Goal: Information Seeking & Learning: Stay updated

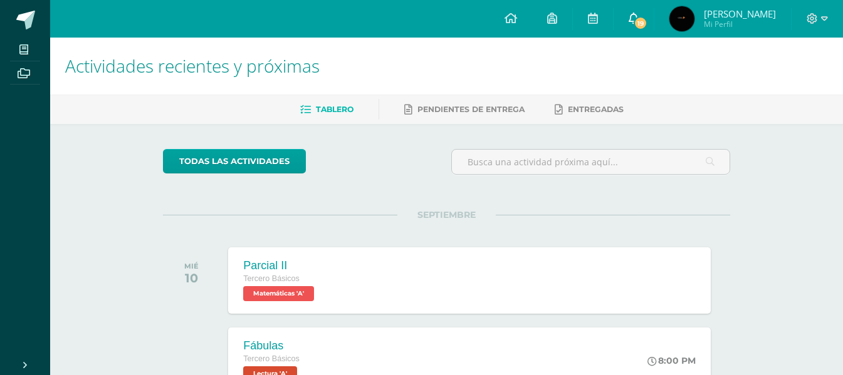
click at [647, 29] on span "19" at bounding box center [641, 23] width 14 height 14
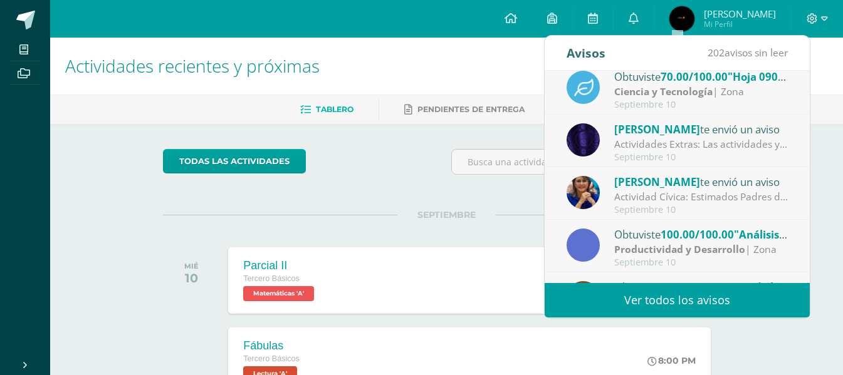
scroll to position [63, 0]
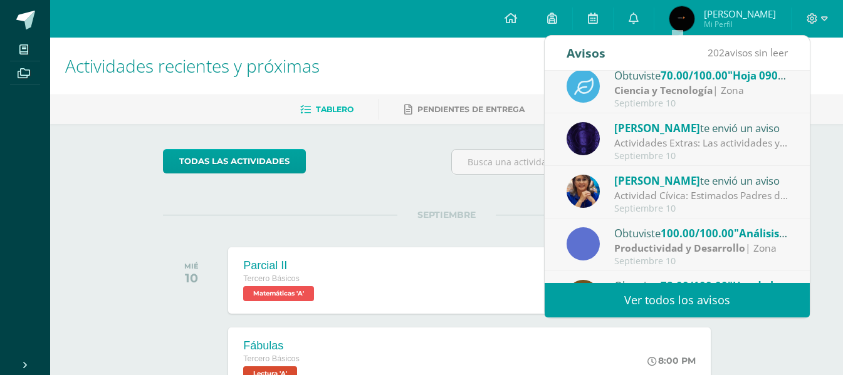
click at [676, 140] on div "Actividades Extras: Las actividades ya estan asignadas en la plataforma [PERSON…" at bounding box center [701, 143] width 174 height 14
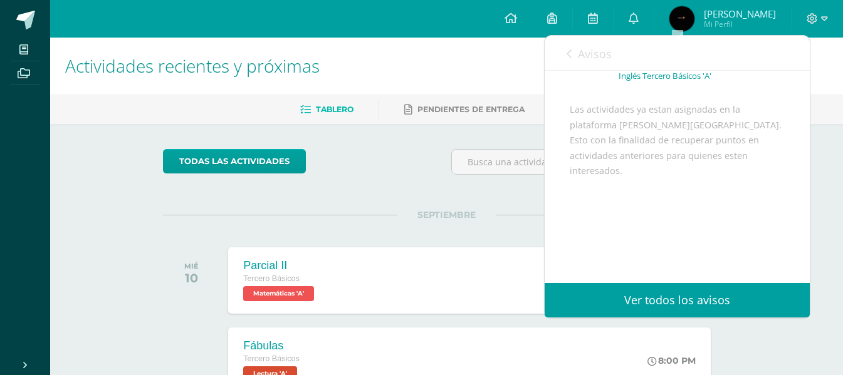
scroll to position [100, 0]
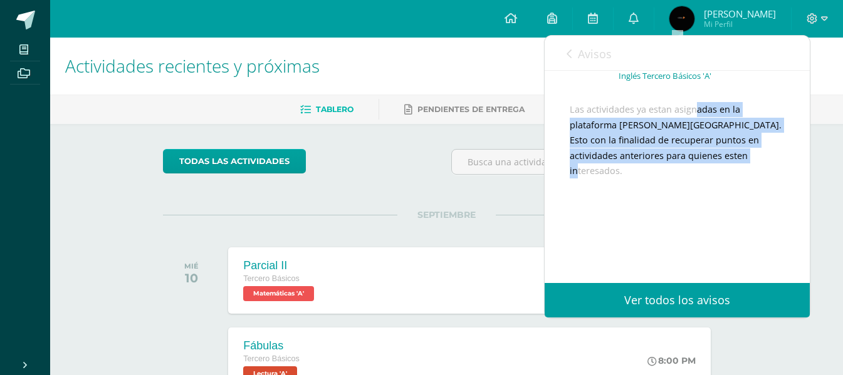
drag, startPoint x: 657, startPoint y: 110, endPoint x: 722, endPoint y: 159, distance: 81.5
click at [722, 159] on div "Las actividades ya estan asignadas en la plataforma [PERSON_NAME][GEOGRAPHIC_DA…" at bounding box center [677, 186] width 215 height 169
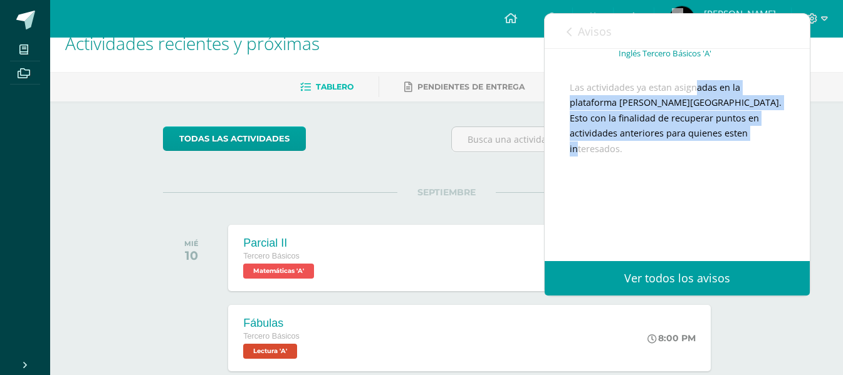
scroll to position [46, 0]
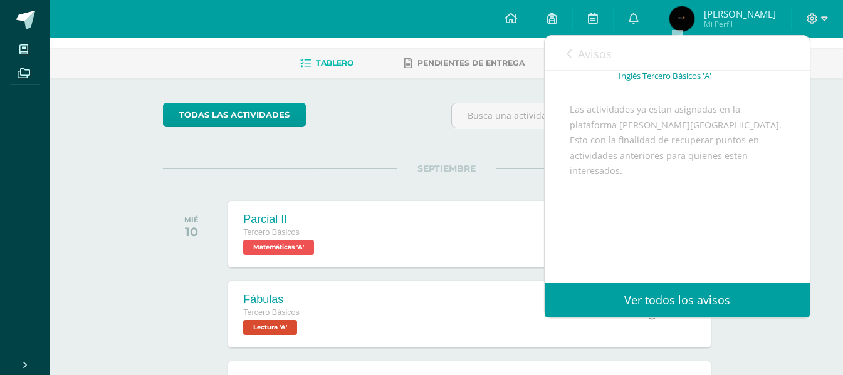
click at [572, 48] on link "Avisos" at bounding box center [589, 54] width 45 height 36
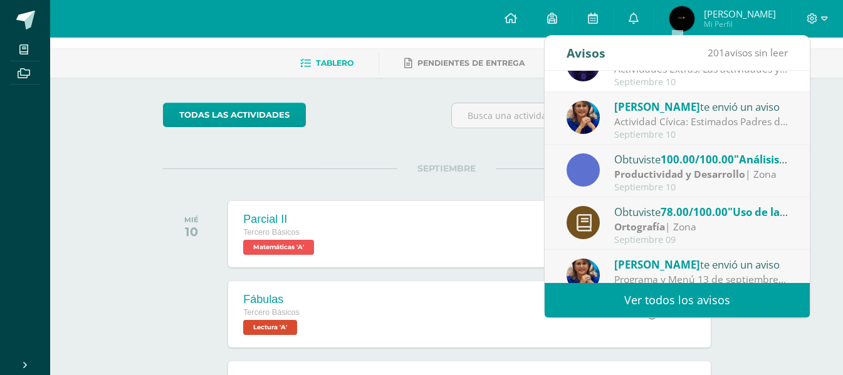
scroll to position [159, 0]
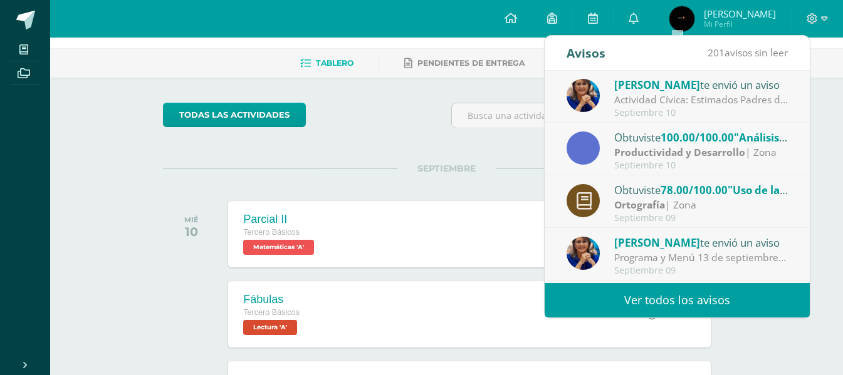
click at [660, 108] on div "Septiembre 10" at bounding box center [701, 113] width 174 height 11
click at [649, 160] on div "Septiembre 10" at bounding box center [701, 165] width 174 height 11
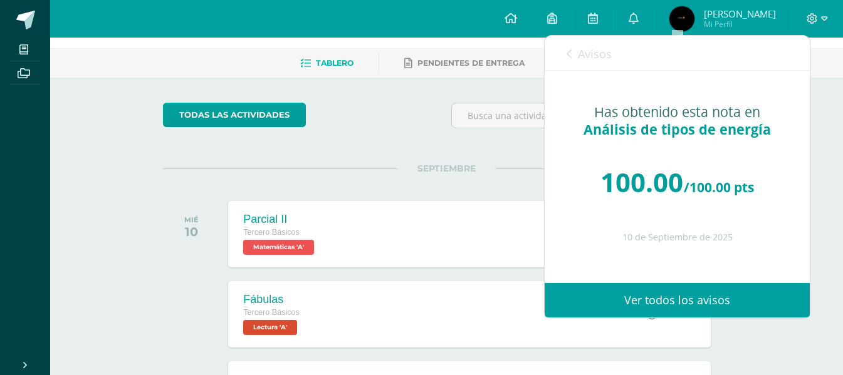
scroll to position [0, 0]
click at [585, 53] on span "Avisos" at bounding box center [595, 53] width 34 height 15
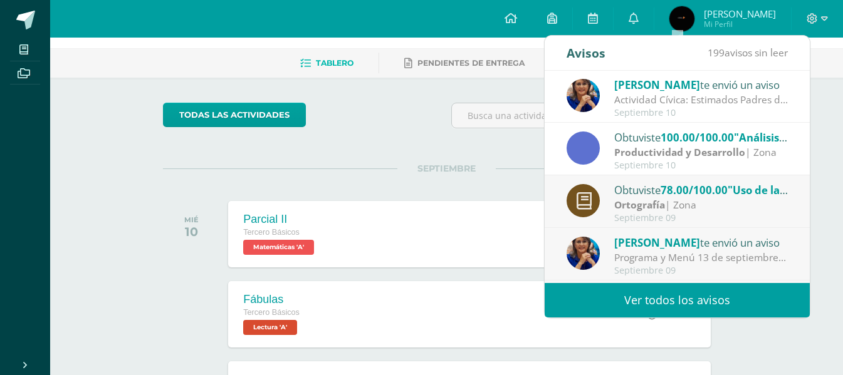
click at [668, 108] on div "Septiembre 10" at bounding box center [701, 113] width 174 height 11
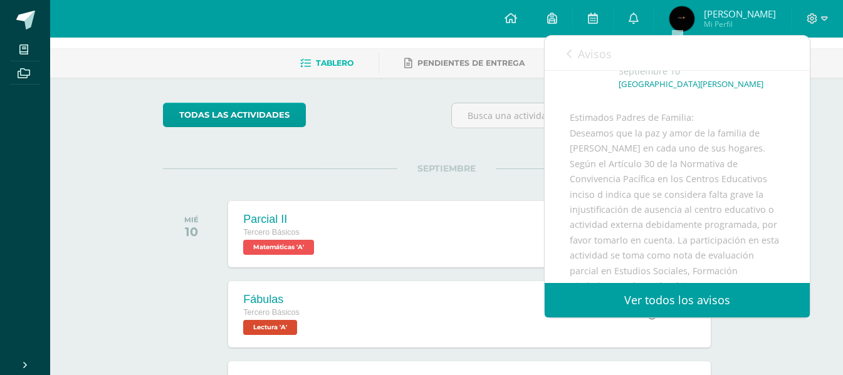
scroll to position [79, 0]
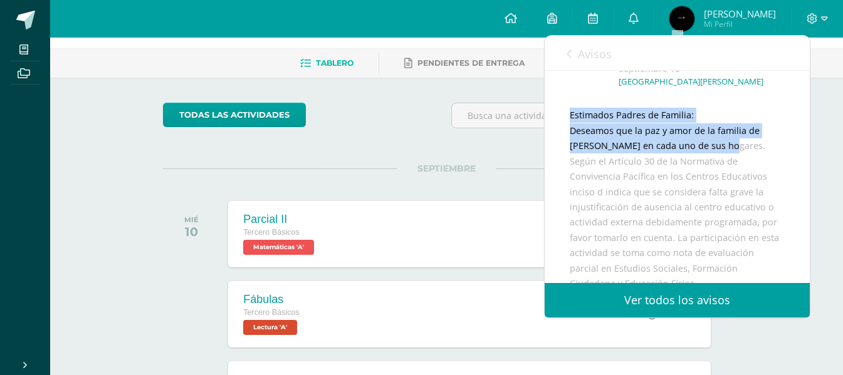
drag, startPoint x: 588, startPoint y: 113, endPoint x: 723, endPoint y: 169, distance: 146.2
click at [723, 169] on div "Estimados Padres de Familia: Deseamos que la paz y amor de la familia de [PERSO…" at bounding box center [677, 307] width 215 height 399
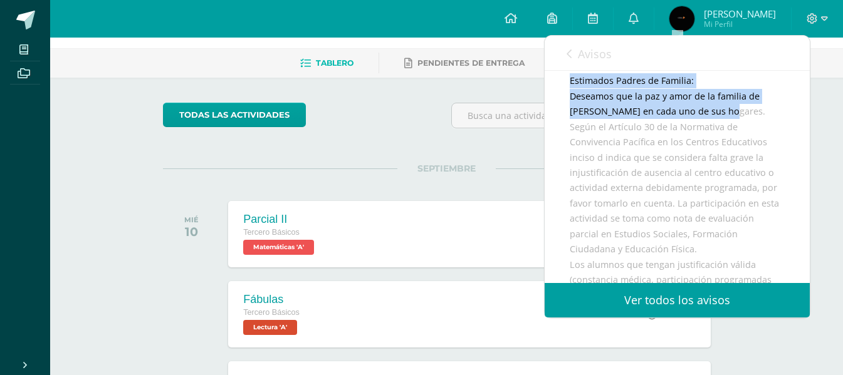
scroll to position [125, 0]
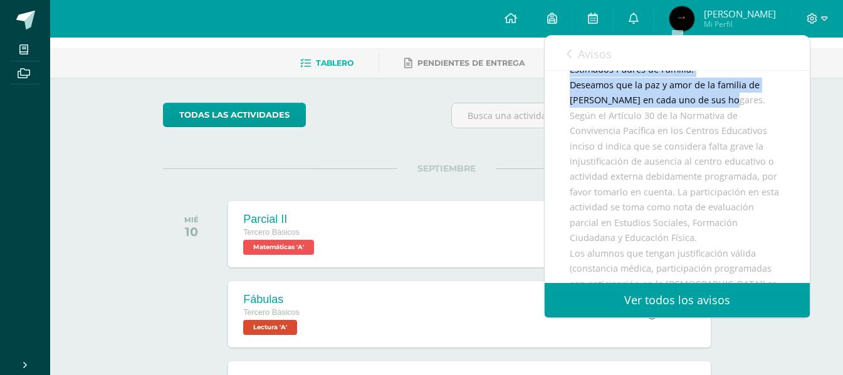
click at [697, 99] on div "Estimados Padres de Familia: Deseamos que la paz y amor de la familia de [PERSO…" at bounding box center [677, 261] width 215 height 399
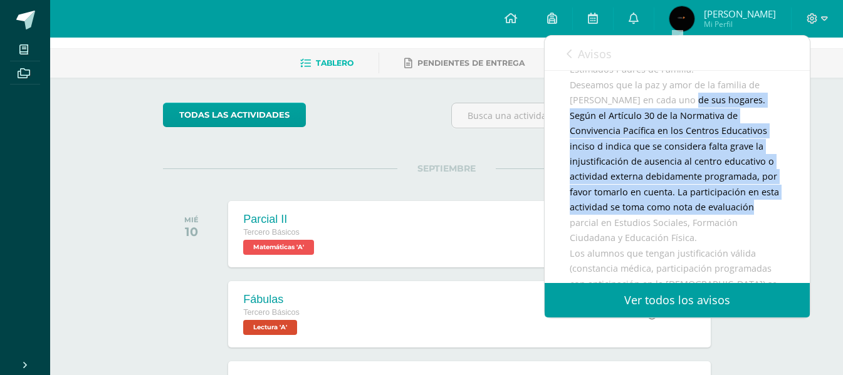
drag, startPoint x: 691, startPoint y: 123, endPoint x: 754, endPoint y: 221, distance: 116.1
click at [754, 221] on div "Estimados Padres de Familia: Deseamos que la paz y amor de la familia de [PERSO…" at bounding box center [677, 261] width 215 height 399
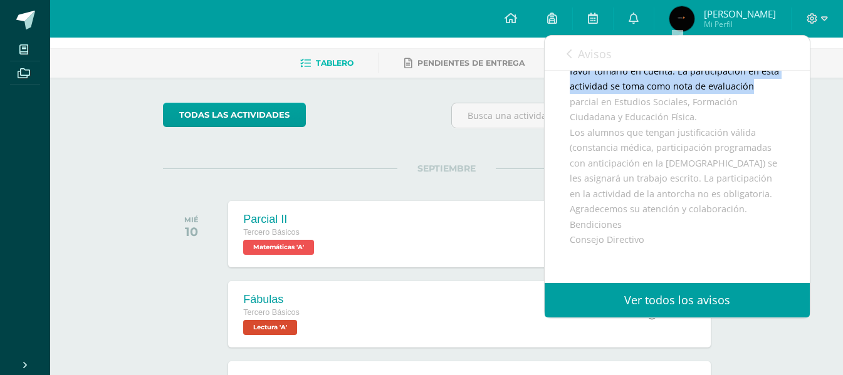
scroll to position [265, 0]
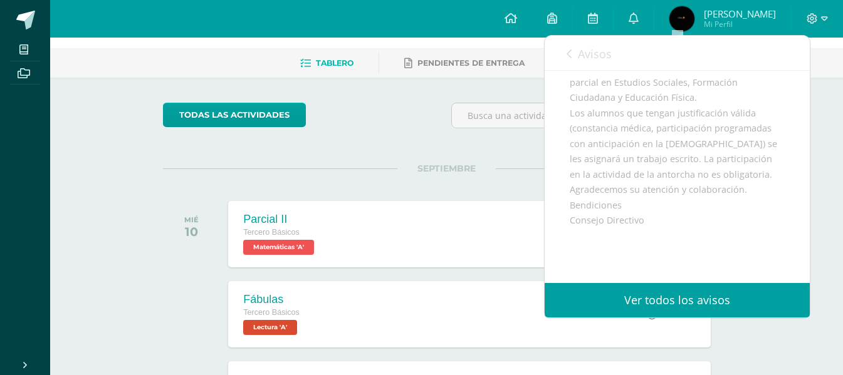
click at [754, 221] on div "Estimados Padres de Familia: Deseamos que la paz y amor de la familia de [PERSO…" at bounding box center [677, 121] width 215 height 399
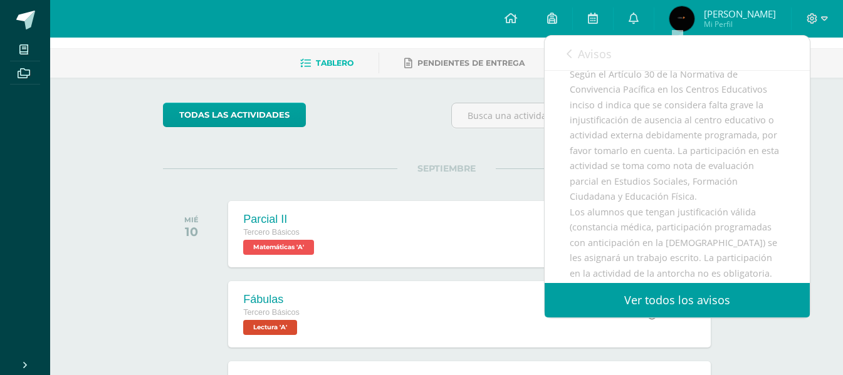
scroll to position [161, 0]
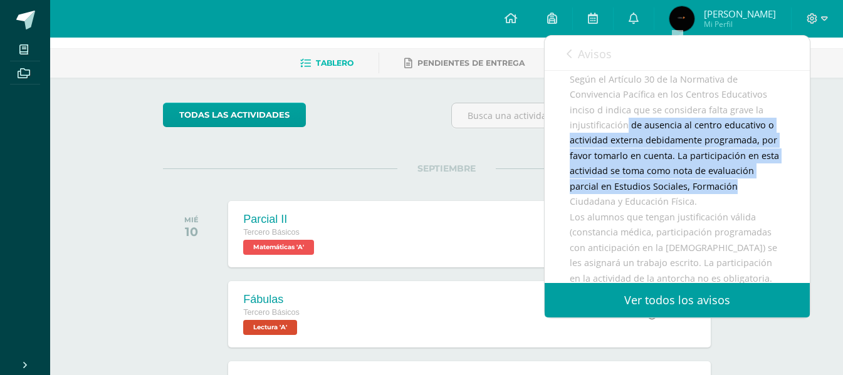
drag, startPoint x: 627, startPoint y: 143, endPoint x: 753, endPoint y: 201, distance: 138.0
click at [753, 201] on div "Estimados Padres de Familia: Deseamos que la paz y amor de la familia de [PERSO…" at bounding box center [677, 225] width 215 height 399
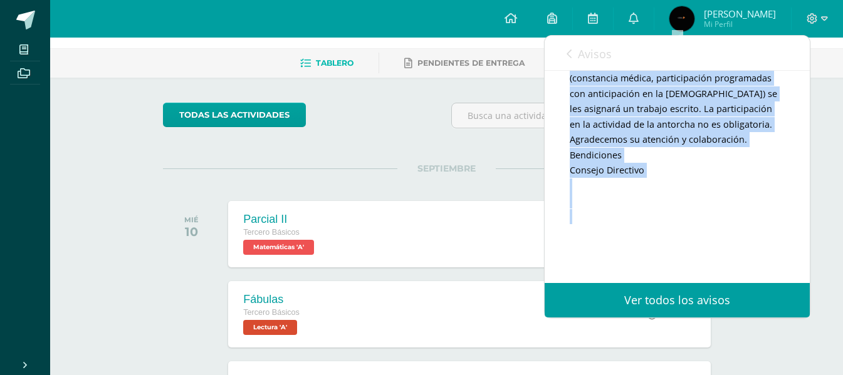
drag, startPoint x: 607, startPoint y: 83, endPoint x: 692, endPoint y: 231, distance: 170.2
click at [692, 231] on div "Estimados Padres de Familia: Deseamos que la paz y amor de la familia de [PERSO…" at bounding box center [677, 71] width 215 height 399
click at [638, 96] on div "Estimados Padres de Familia: Deseamos que la paz y amor de la familia de [PERSO…" at bounding box center [677, 71] width 215 height 399
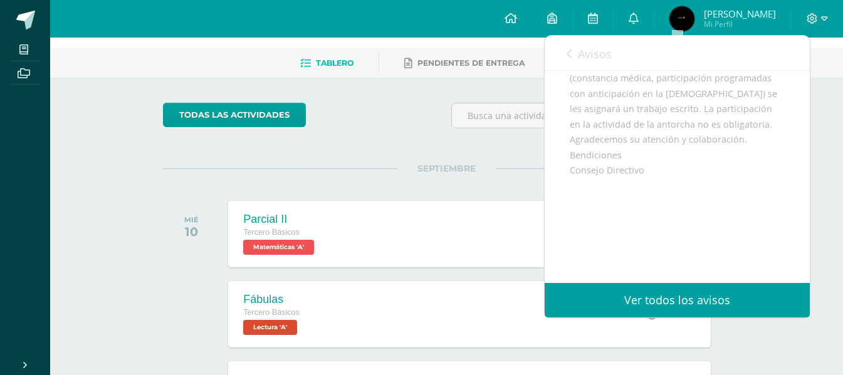
drag, startPoint x: 626, startPoint y: 98, endPoint x: 695, endPoint y: 173, distance: 102.0
click at [695, 173] on div "Estimados Padres de Familia: Deseamos que la paz y amor de la familia de [PERSO…" at bounding box center [677, 71] width 215 height 399
click at [606, 149] on div "Estimados Padres de Familia: Deseamos que la paz y amor de la familia de [PERSO…" at bounding box center [677, 71] width 215 height 399
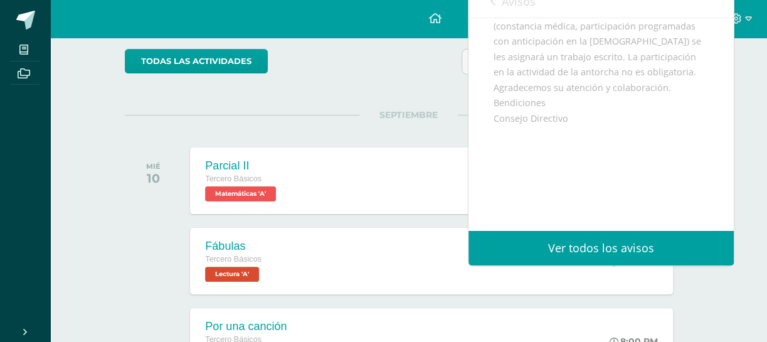
scroll to position [113, 0]
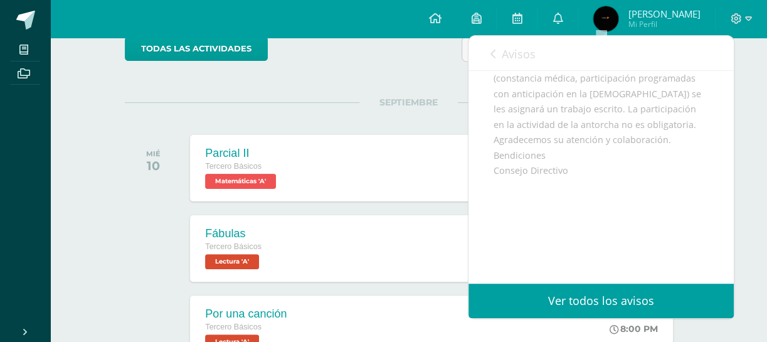
click at [515, 56] on span "Avisos" at bounding box center [518, 53] width 34 height 15
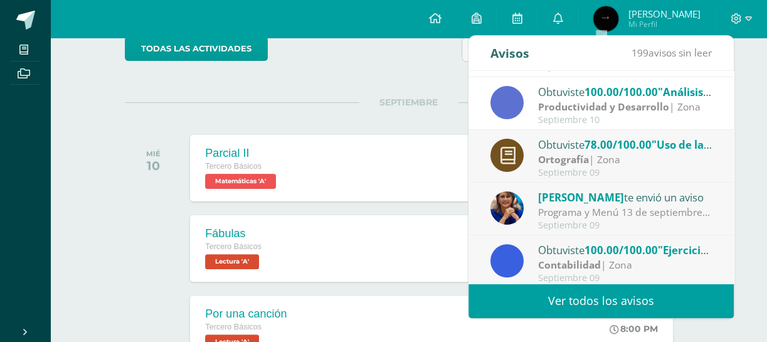
scroll to position [208, 0]
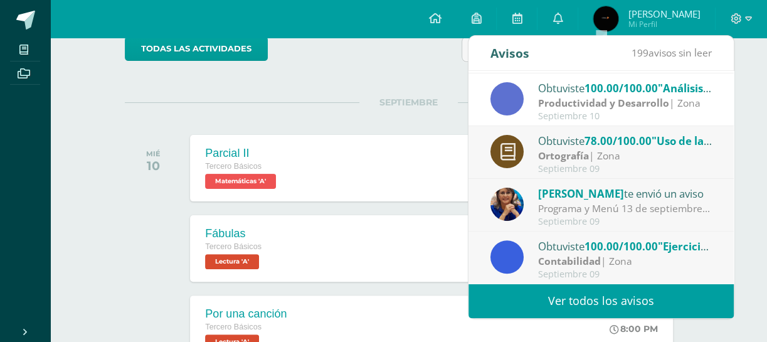
click at [601, 204] on div "Programa y Menú 13 de septiembre: Estimados Padres de Familia: enviamos adjunto…" at bounding box center [625, 208] width 174 height 14
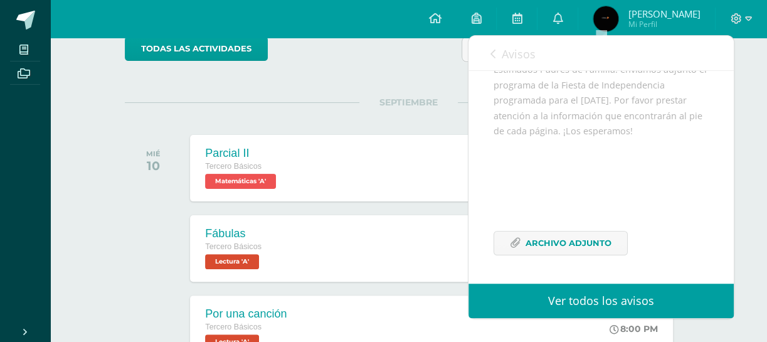
scroll to position [170, 0]
click at [592, 238] on span "Archivo Adjunto" at bounding box center [568, 242] width 86 height 23
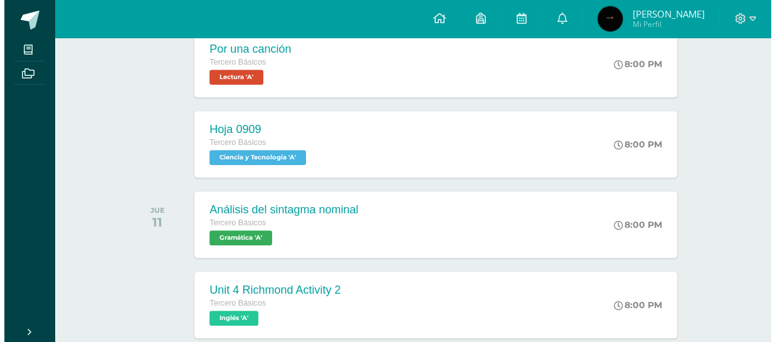
scroll to position [379, 0]
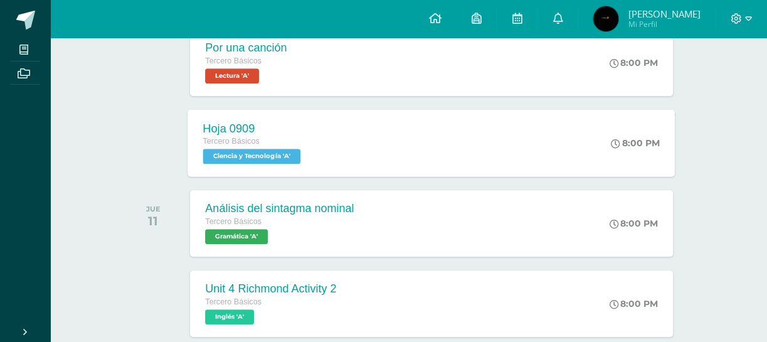
click at [288, 146] on div "Tercero Básicos" at bounding box center [253, 142] width 101 height 14
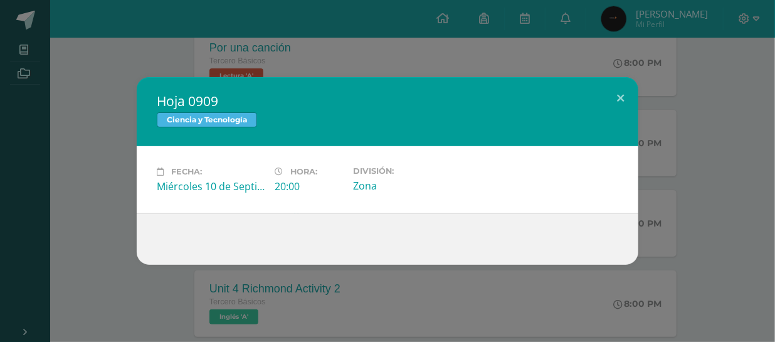
click at [77, 161] on div "Hoja 0909 Ciencia y Tecnología Fecha: [DATE] Hora: 20:00 División:" at bounding box center [387, 170] width 765 height 187
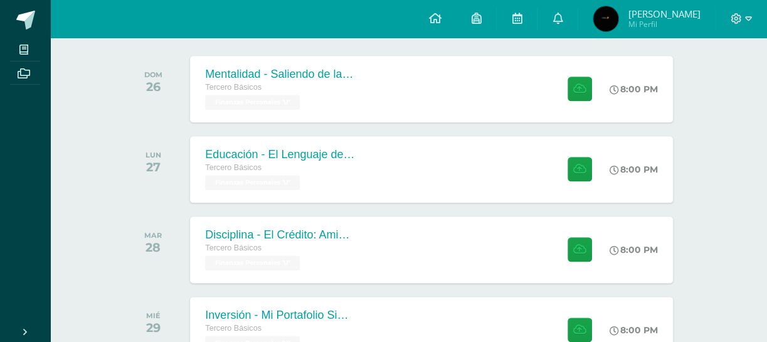
scroll to position [829, 0]
